Goal: Transaction & Acquisition: Book appointment/travel/reservation

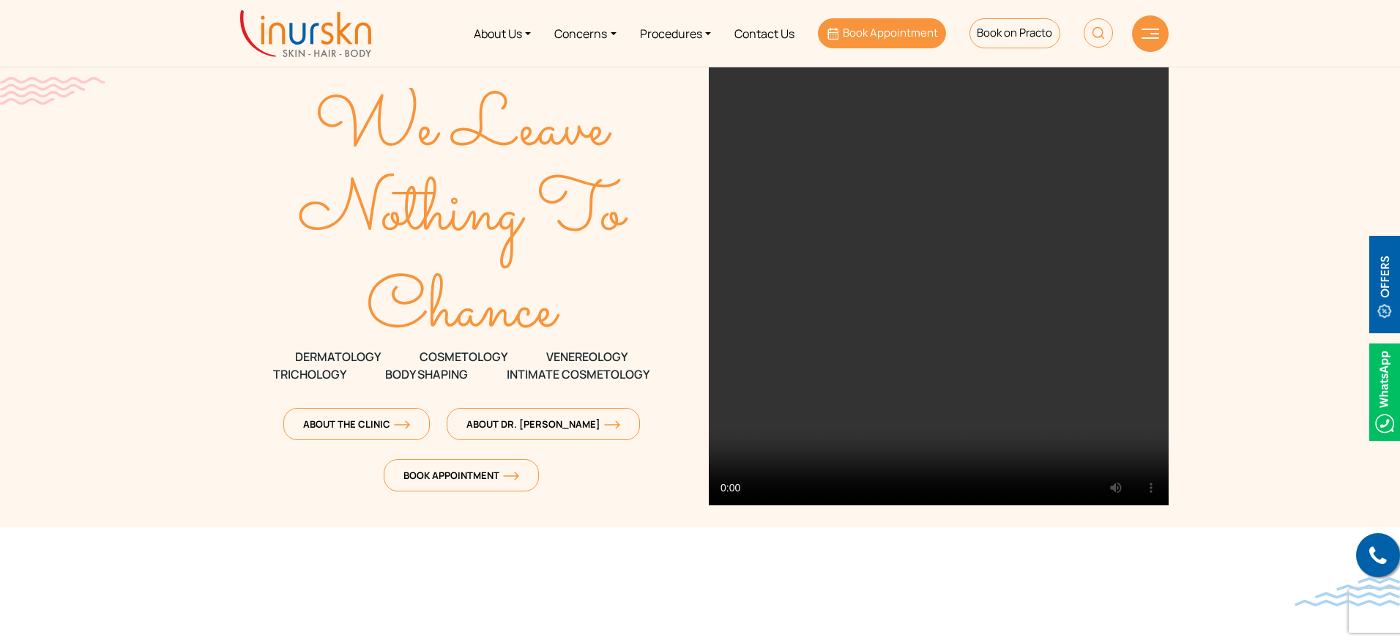
click at [867, 28] on span "Book Appointment" at bounding box center [890, 32] width 95 height 15
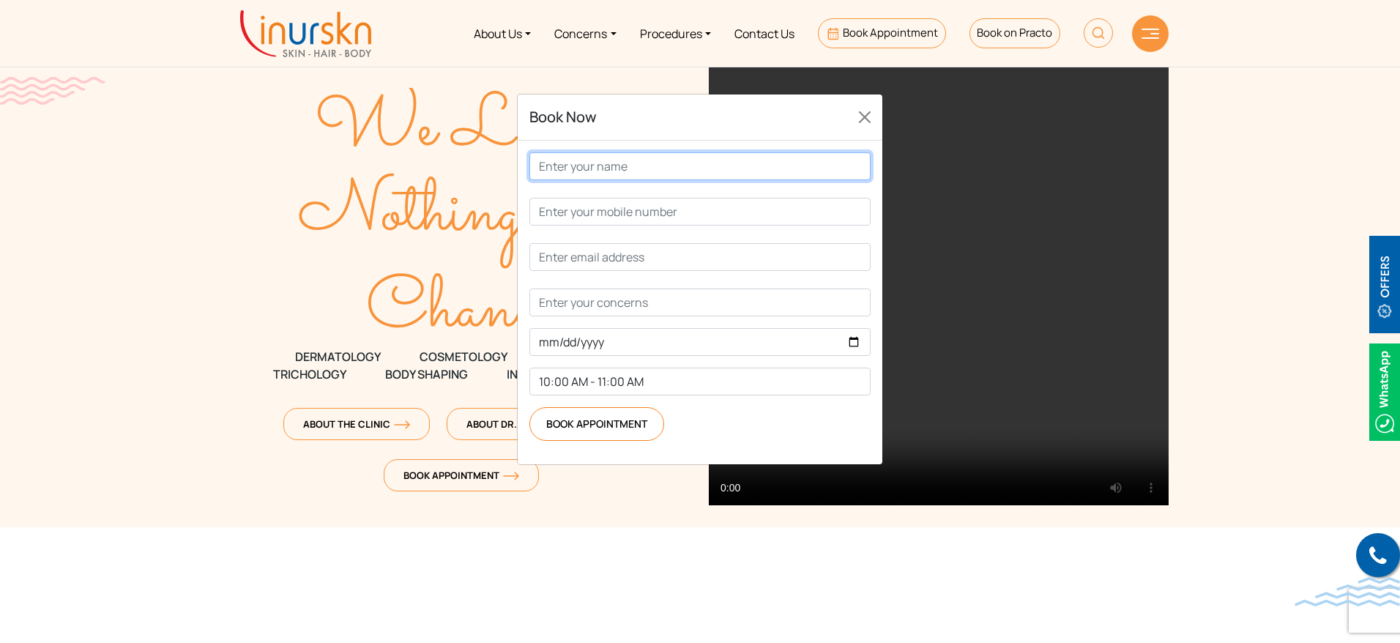
click at [671, 180] on input "Contact form" at bounding box center [699, 166] width 341 height 28
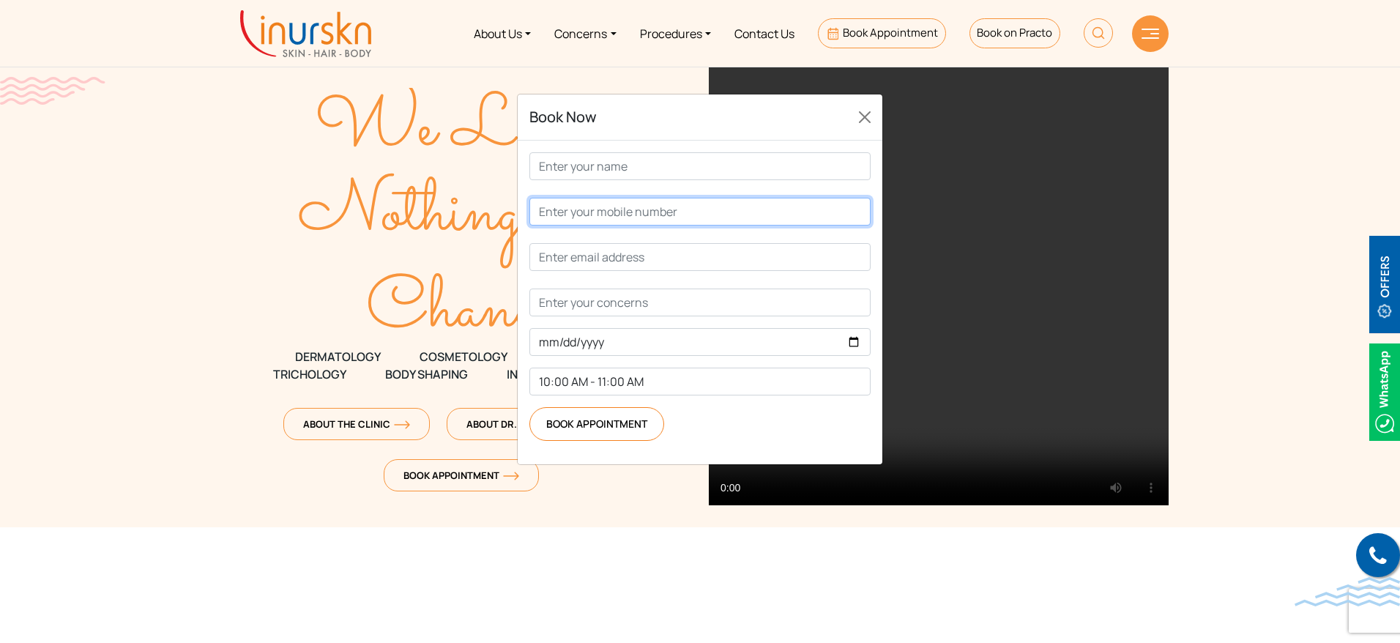
click at [693, 225] on input "Contact form" at bounding box center [699, 212] width 341 height 28
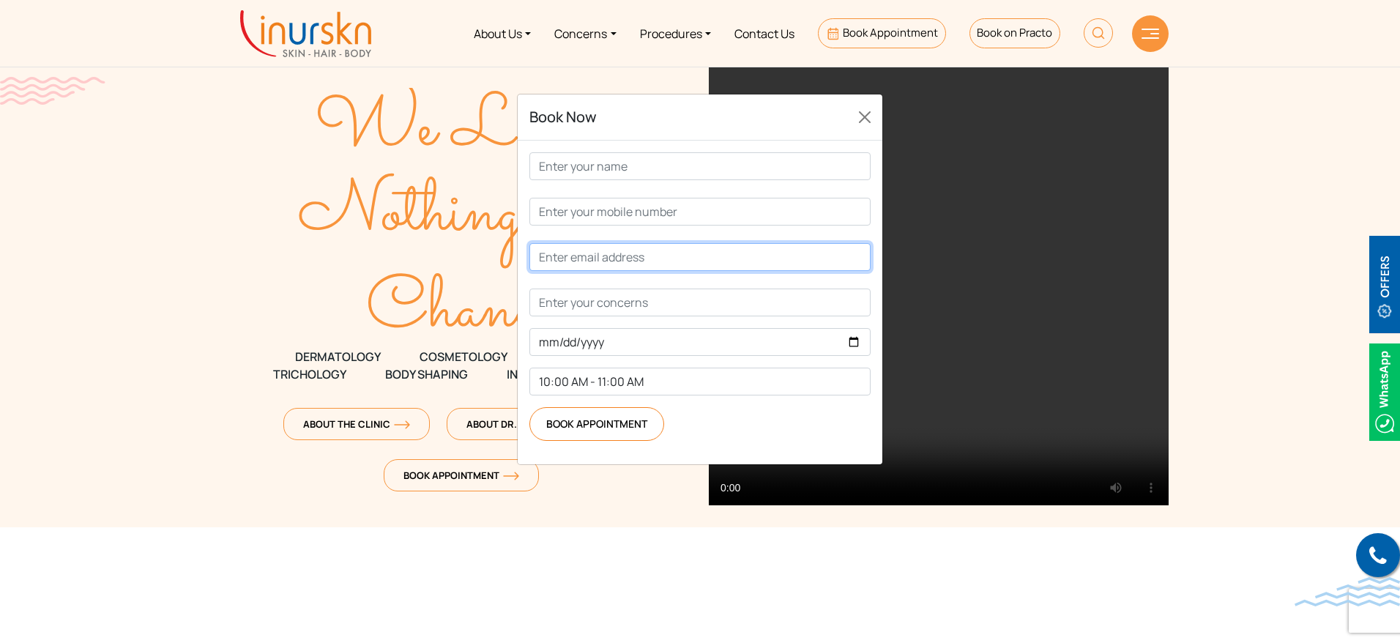
click at [698, 271] on input "Contact form" at bounding box center [699, 257] width 341 height 28
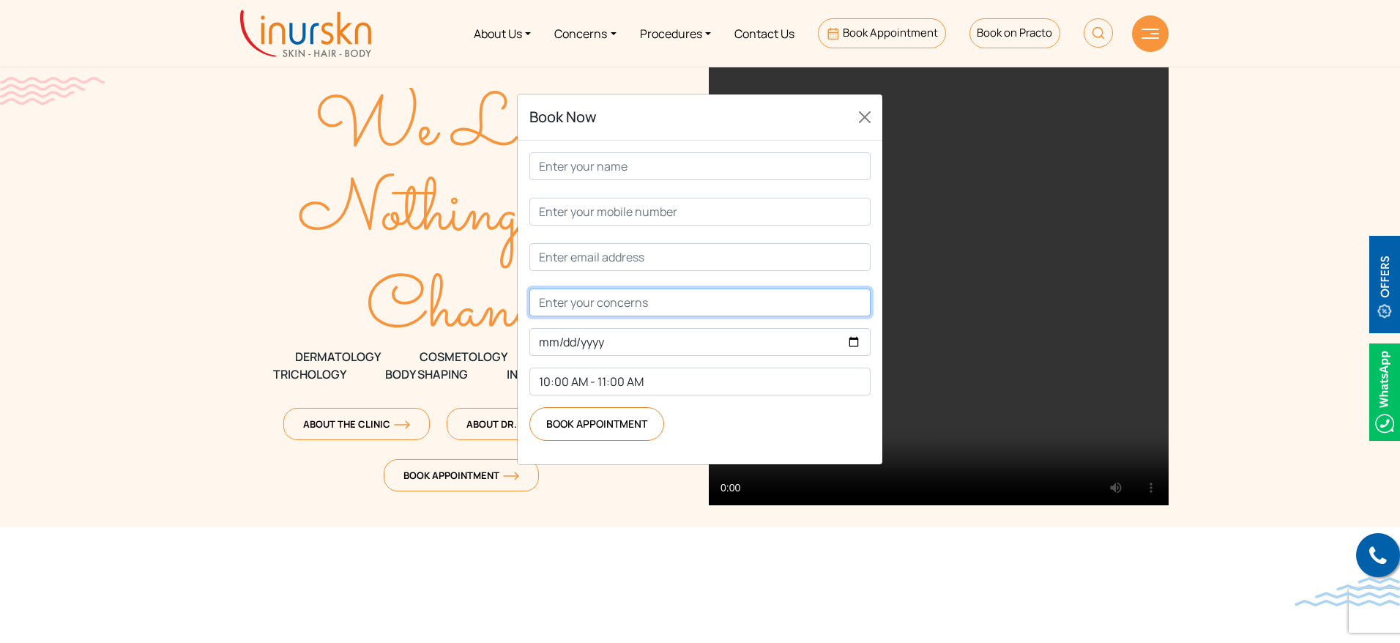
click at [547, 316] on input "Contact form" at bounding box center [699, 302] width 341 height 28
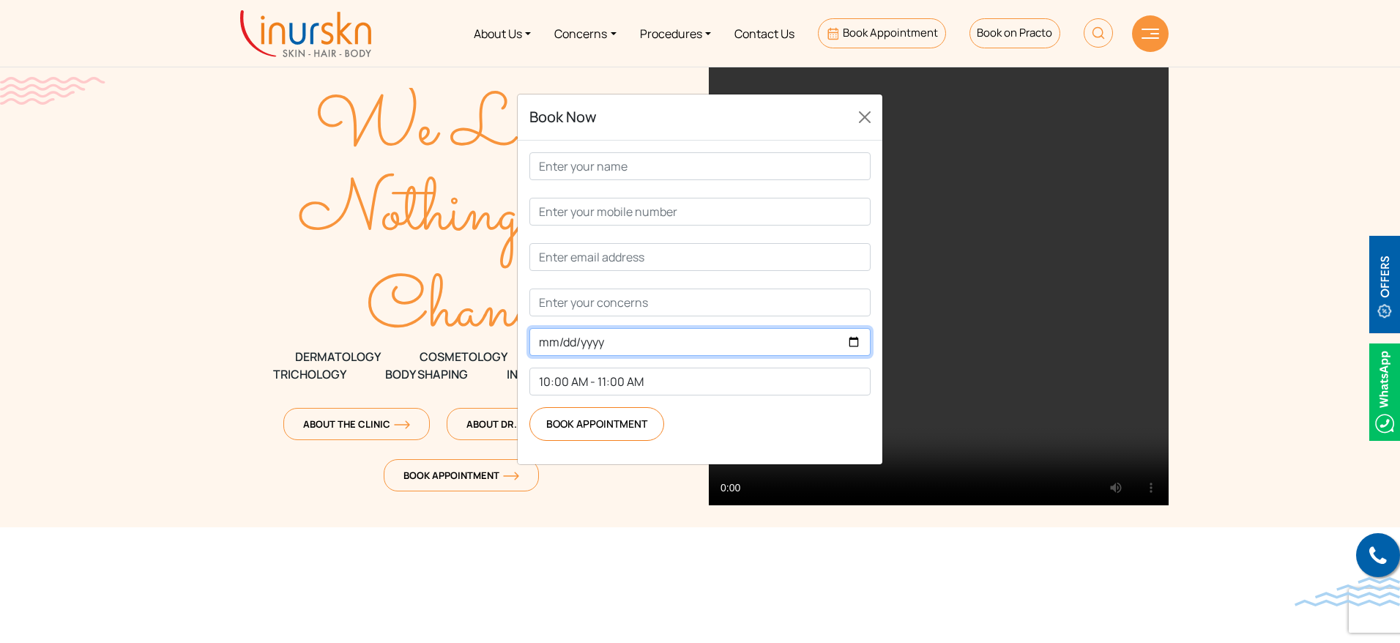
click at [611, 356] on input "Contact form" at bounding box center [699, 342] width 341 height 28
click at [868, 129] on button "Close" at bounding box center [864, 116] width 23 height 23
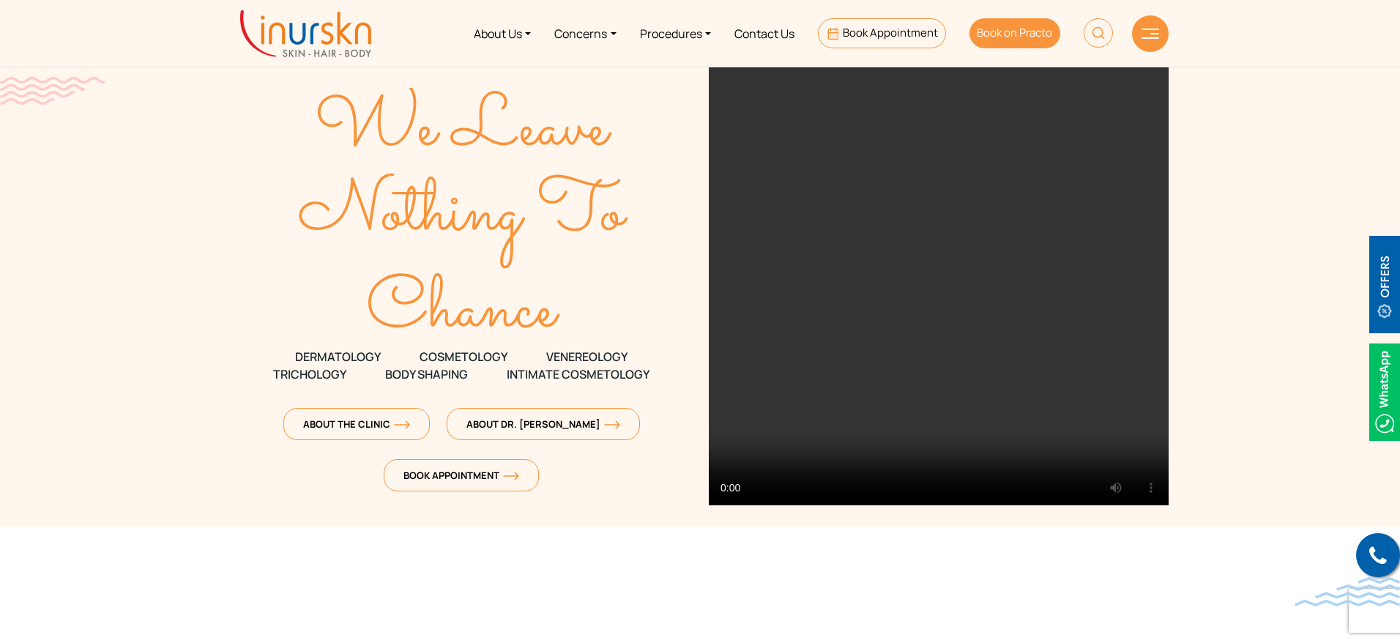
click at [998, 33] on span "Book on Practo" at bounding box center [1014, 32] width 75 height 15
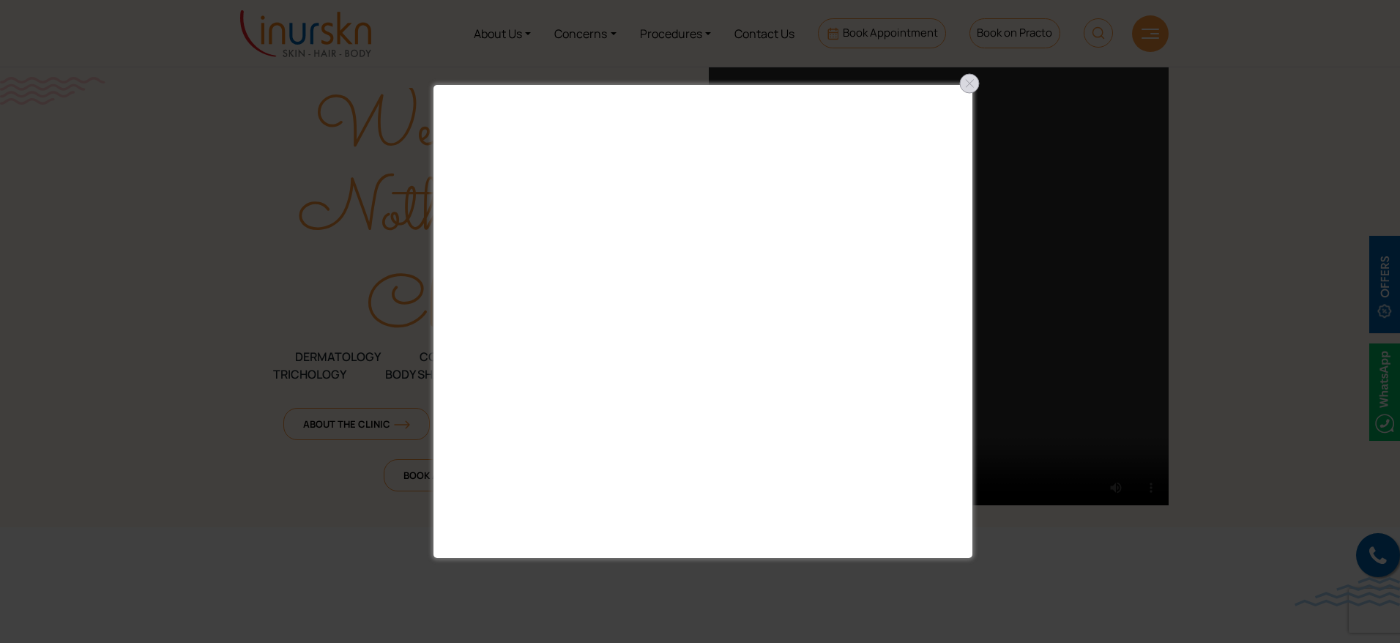
click at [969, 82] on div at bounding box center [969, 83] width 23 height 23
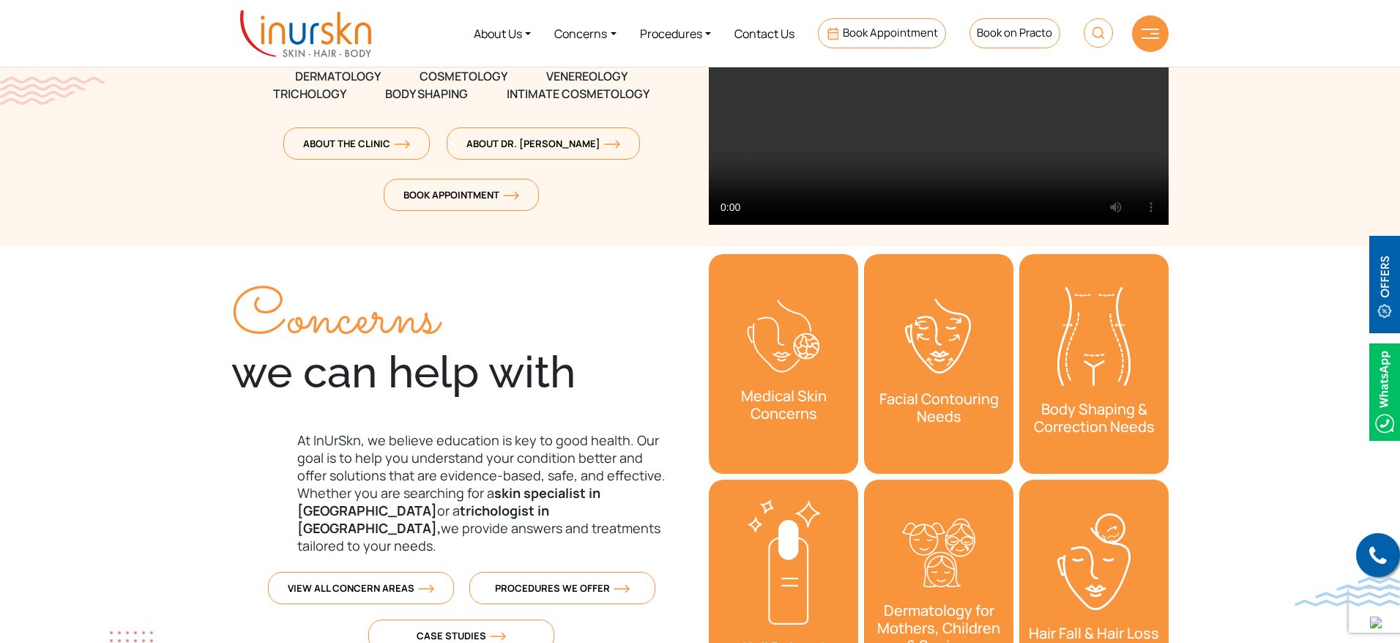
scroll to position [149, 0]
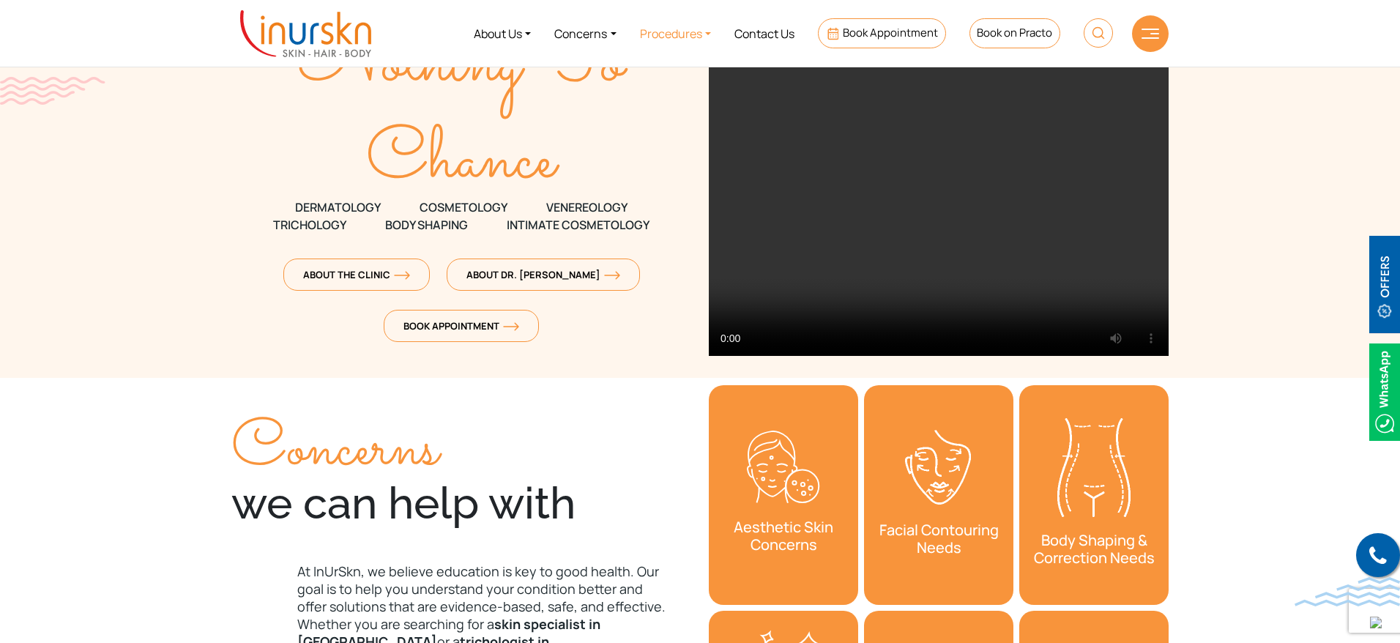
click at [687, 36] on link "Procedures" at bounding box center [675, 33] width 94 height 55
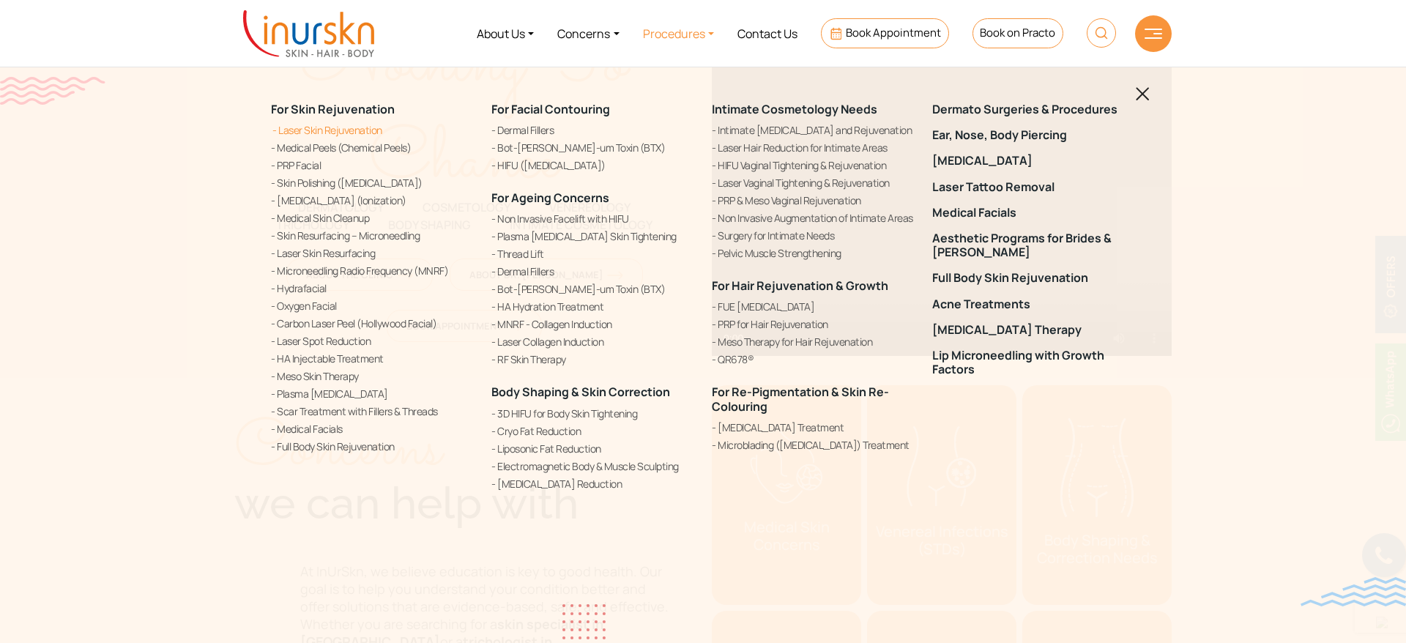
click at [373, 127] on link "Laser Skin Rejuvenation" at bounding box center [372, 129] width 203 height 15
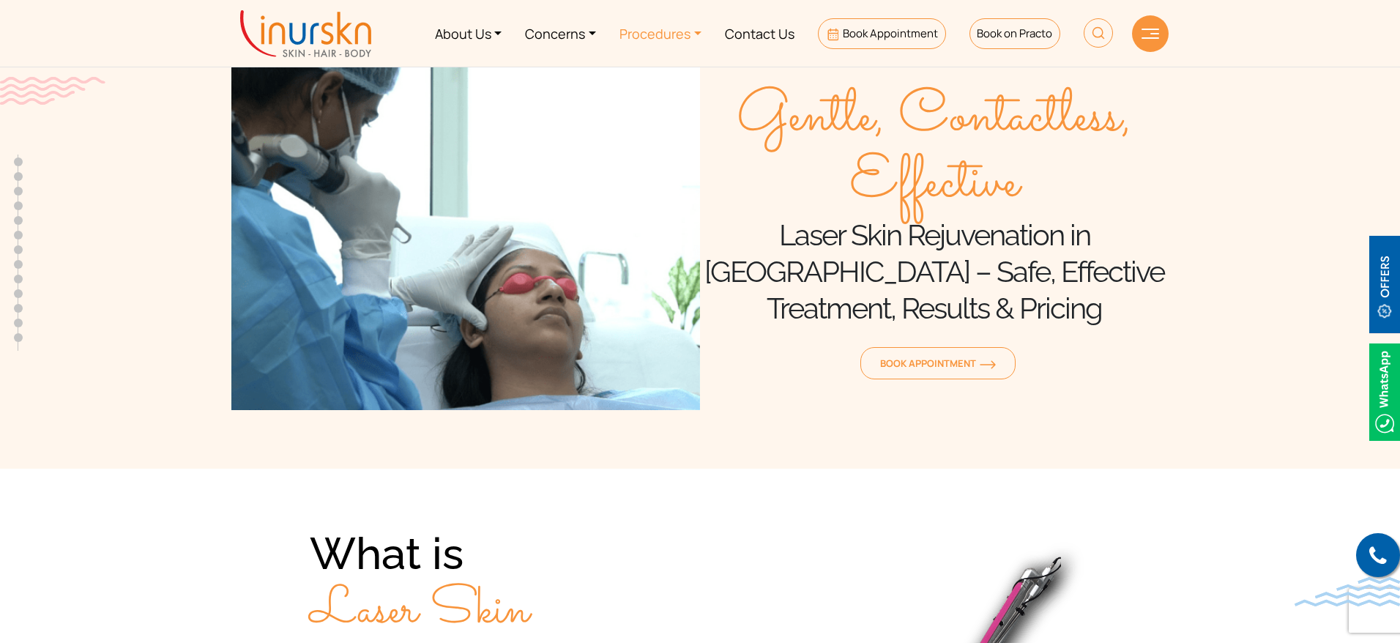
click at [663, 33] on link "Procedures" at bounding box center [660, 33] width 105 height 55
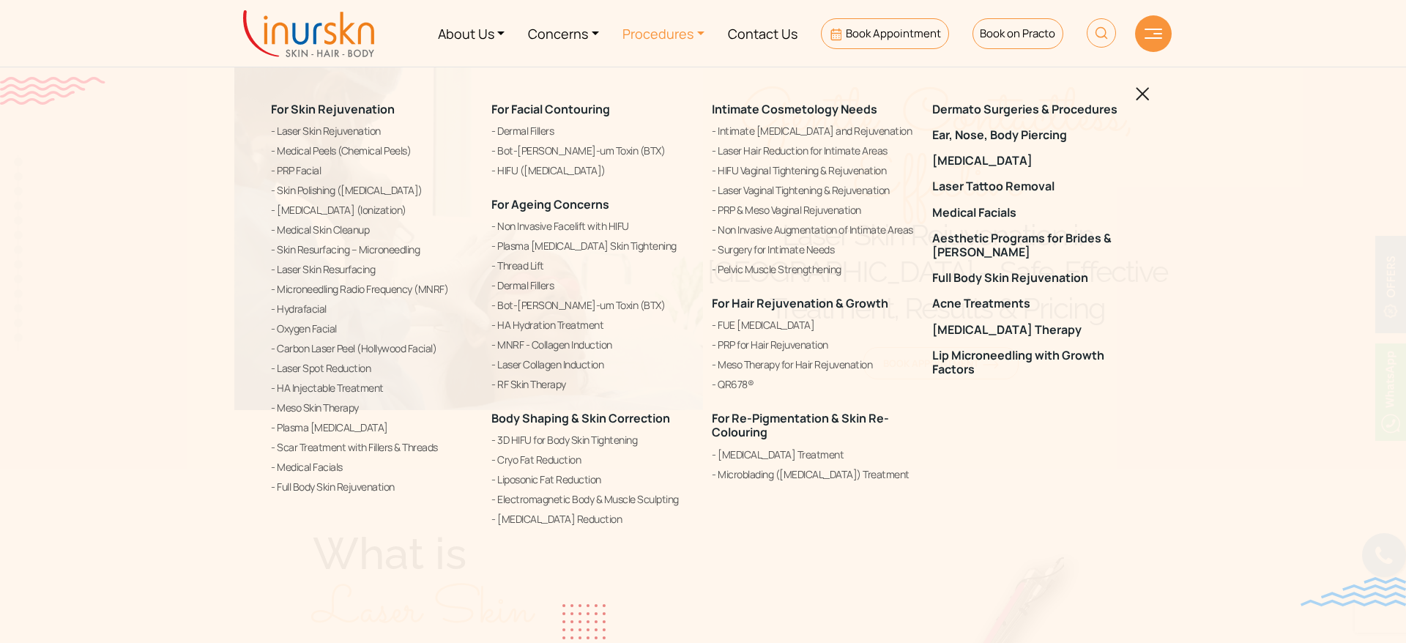
click at [335, 357] on link "Carbon Laser Peel (Hollywood Facial)" at bounding box center [372, 349] width 203 height 18
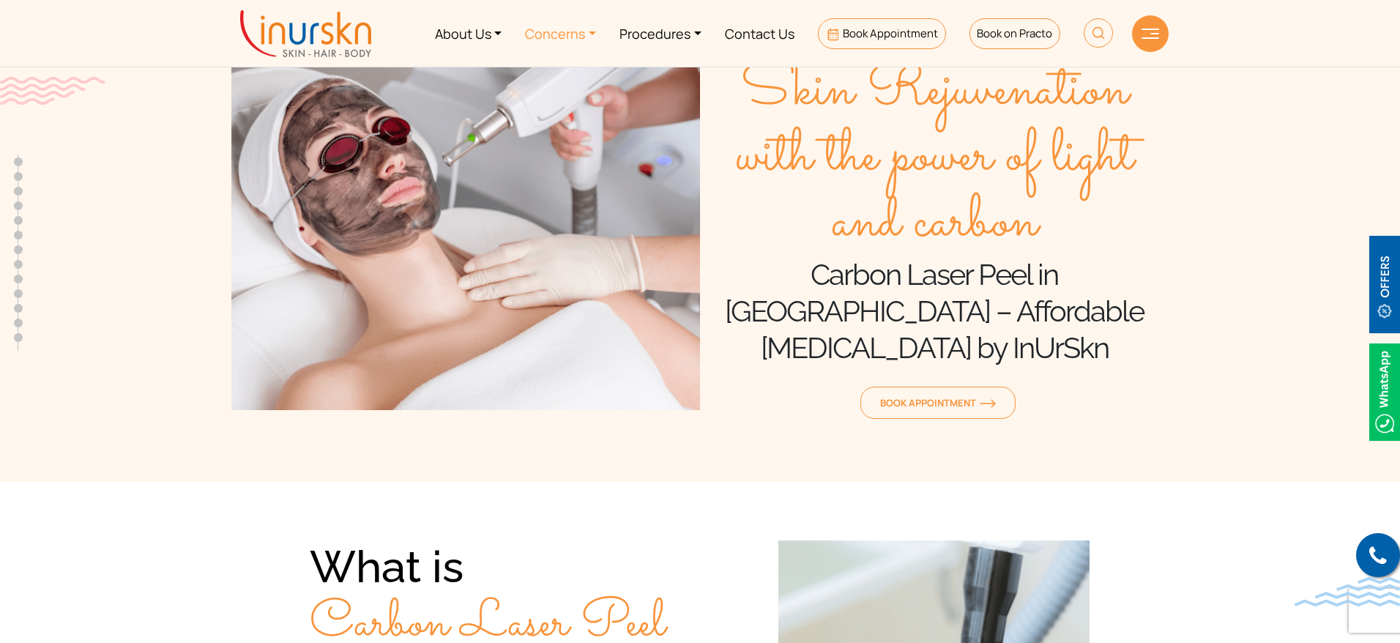
click at [587, 34] on link "Concerns" at bounding box center [560, 33] width 94 height 55
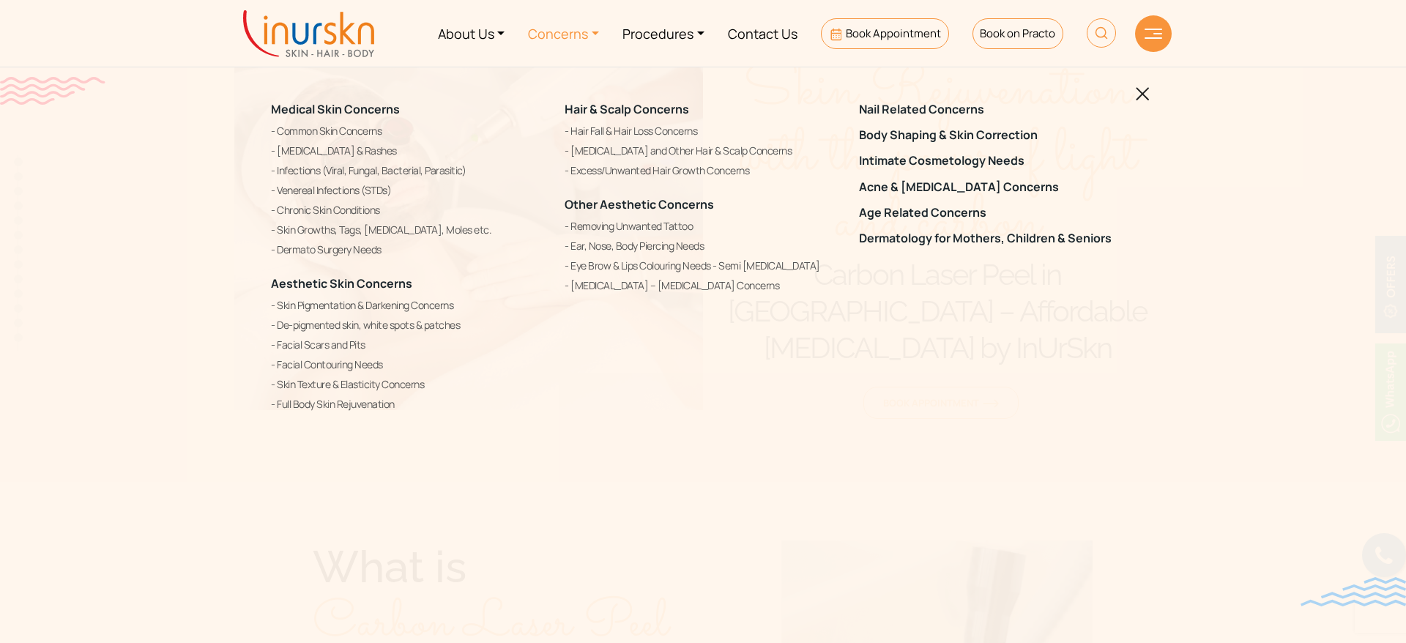
click at [649, 255] on ul "Removing Unwanted Tattoo Ear, Nose, Body Piercing Needs Eye Brow & Lips Colouri…" at bounding box center [702, 255] width 276 height 77
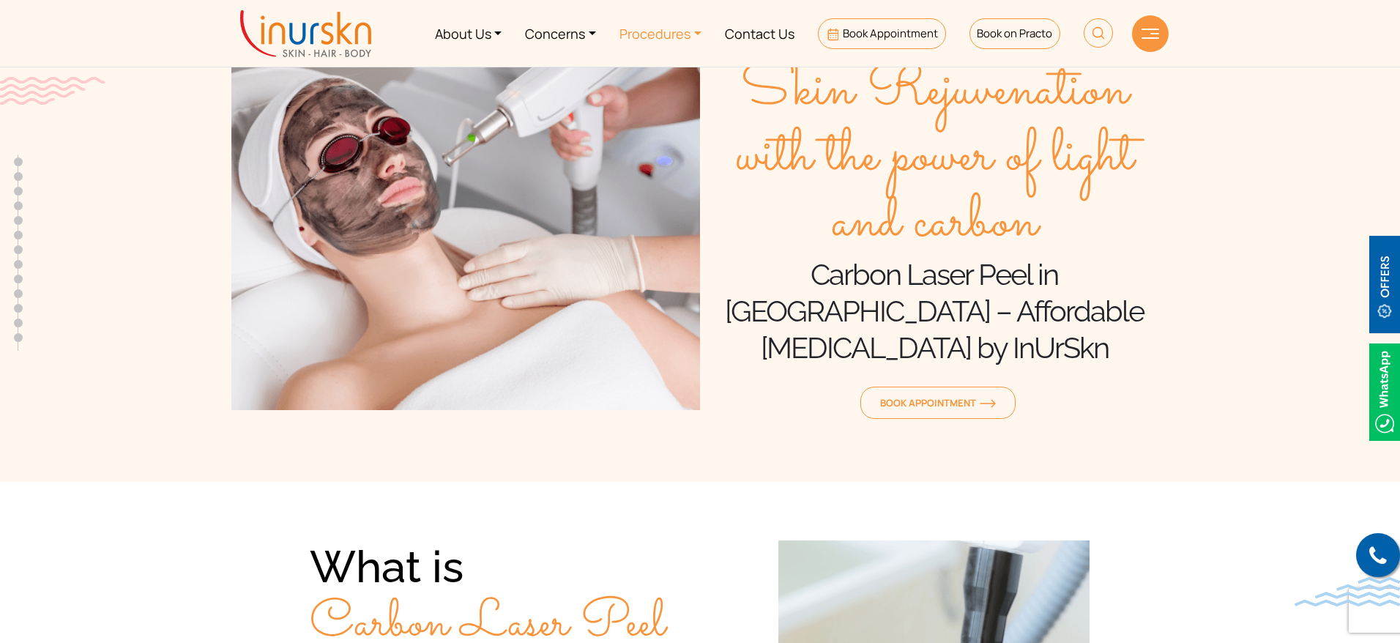
click at [611, 46] on link "Procedures" at bounding box center [660, 33] width 105 height 55
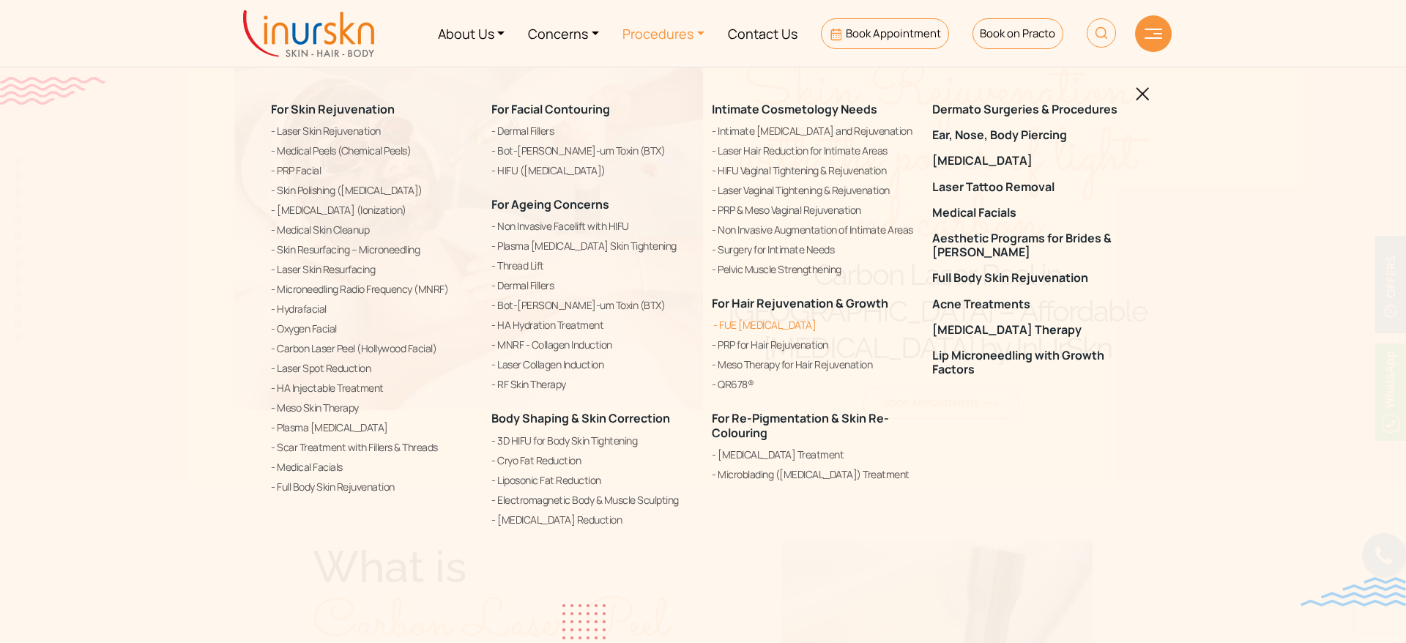
click at [766, 327] on link "FUE [MEDICAL_DATA]" at bounding box center [813, 325] width 203 height 18
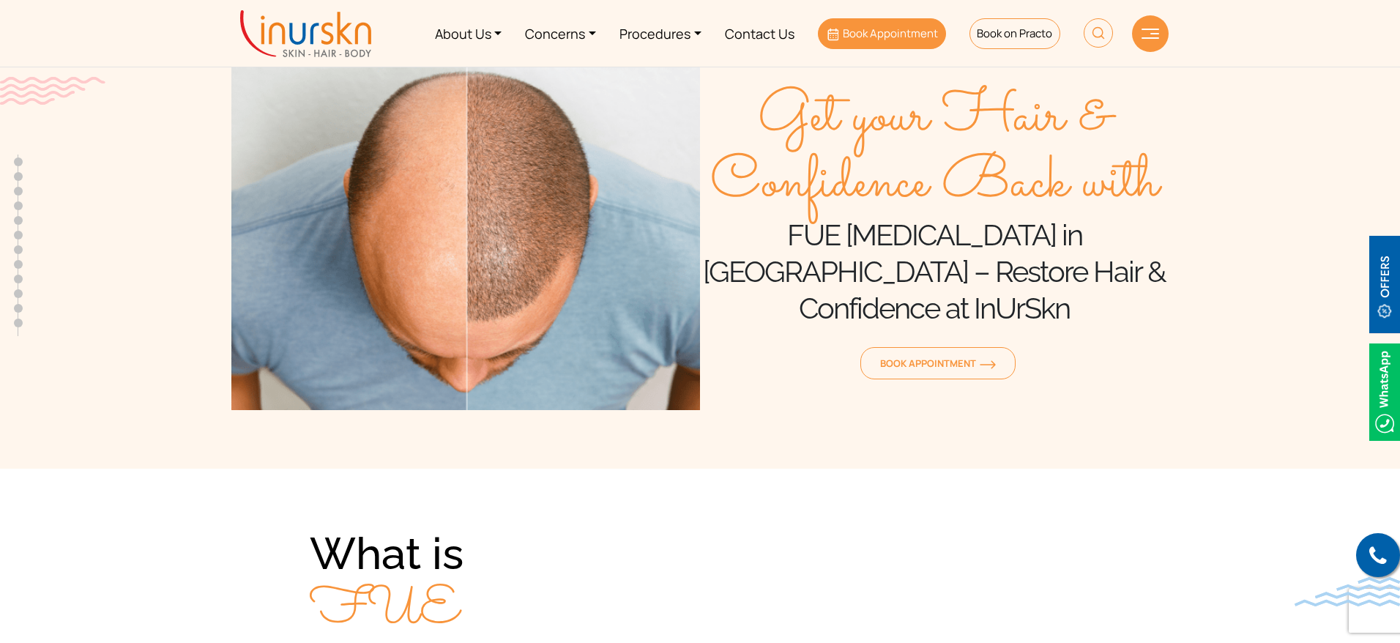
click at [882, 39] on span "Book Appointment" at bounding box center [890, 33] width 95 height 15
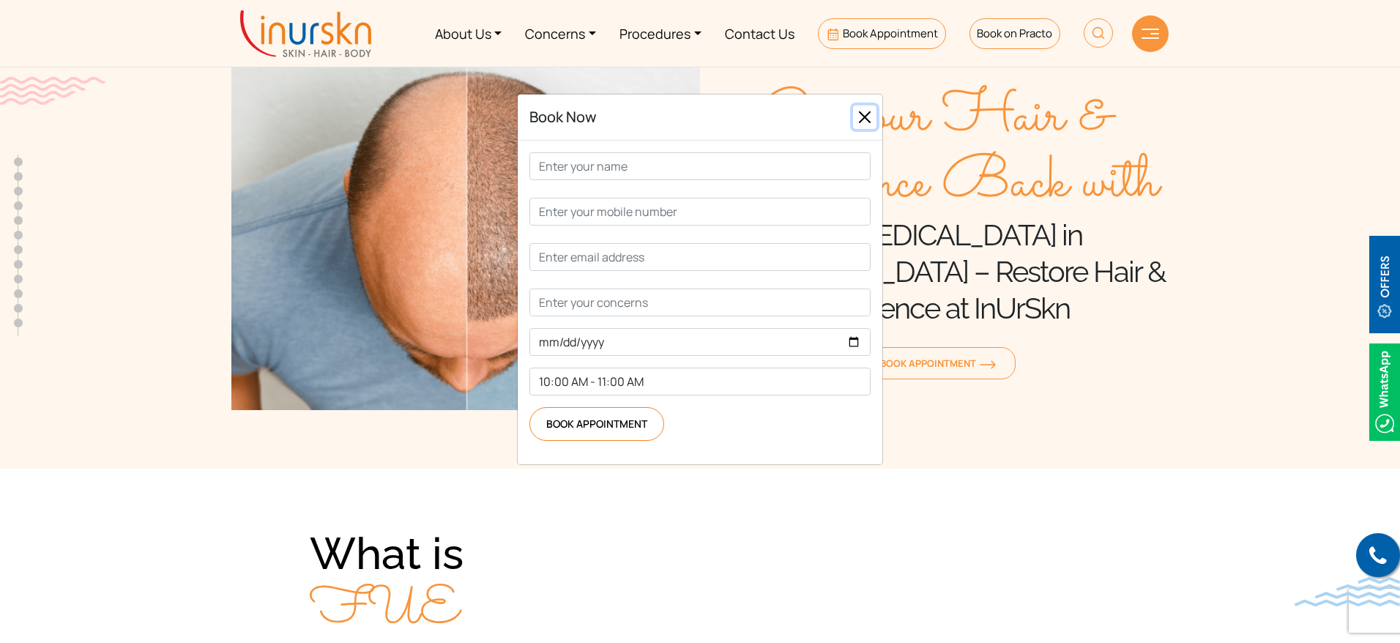
click at [869, 129] on button "Close" at bounding box center [864, 116] width 23 height 23
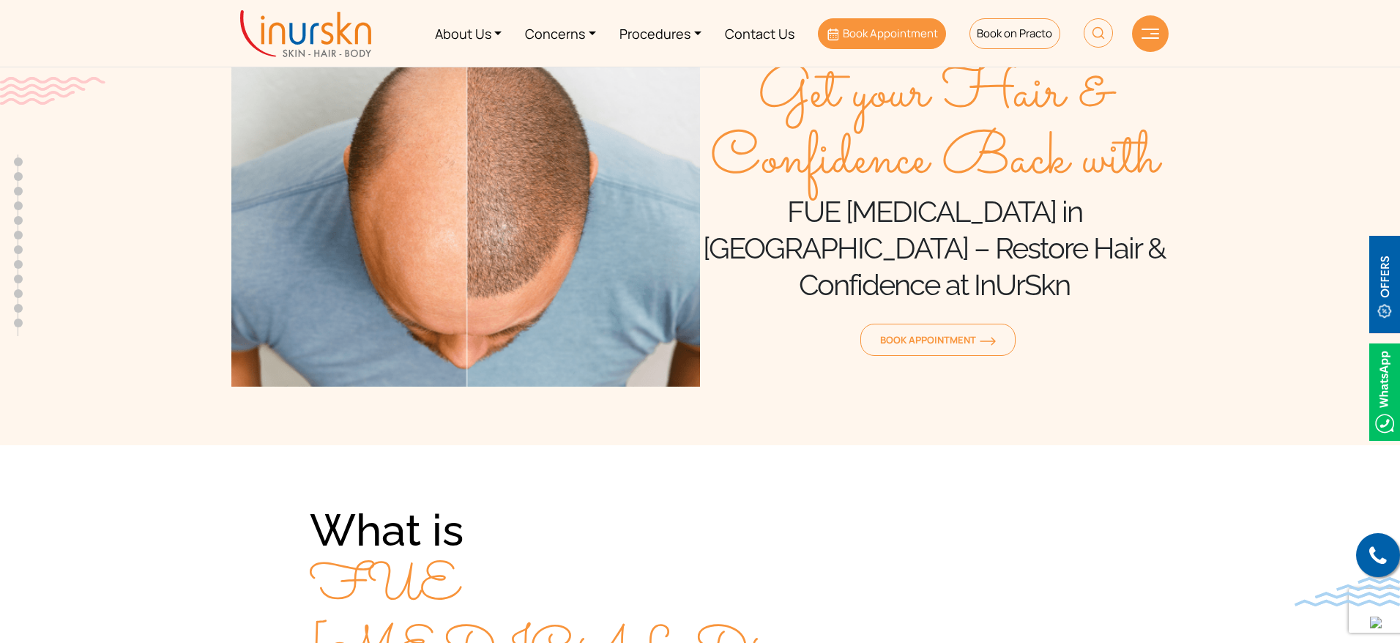
scroll to position [22, 0]
